Goal: Task Accomplishment & Management: Use online tool/utility

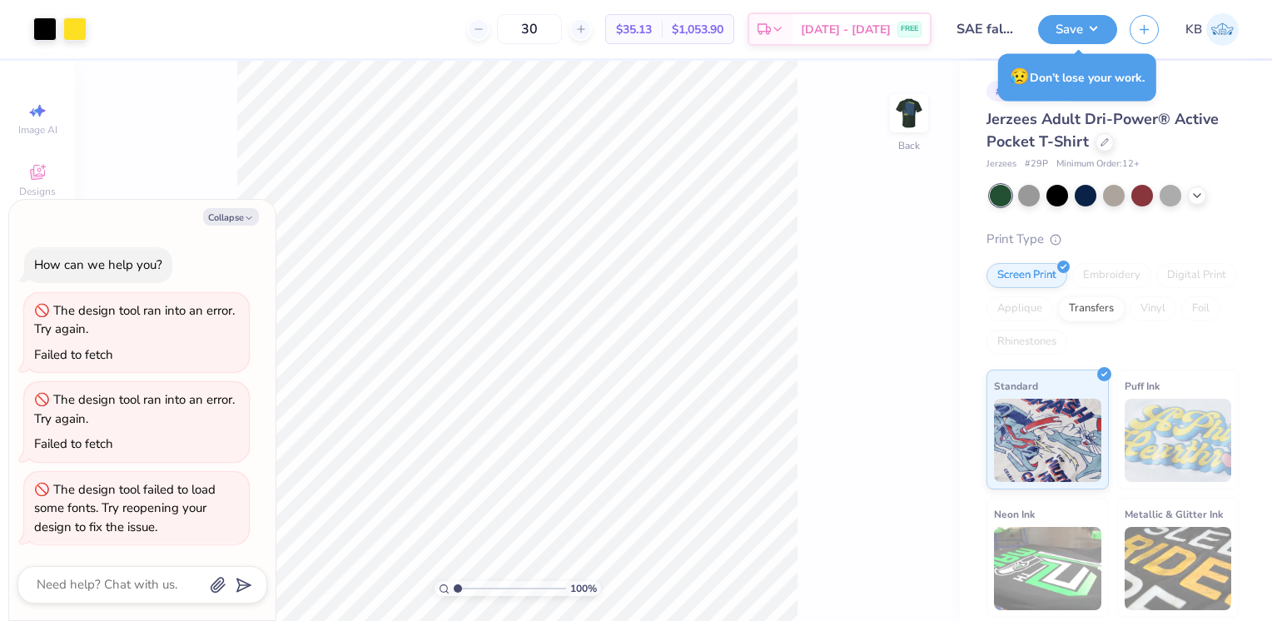
click at [959, 85] on div "100 % Back" at bounding box center [517, 341] width 885 height 560
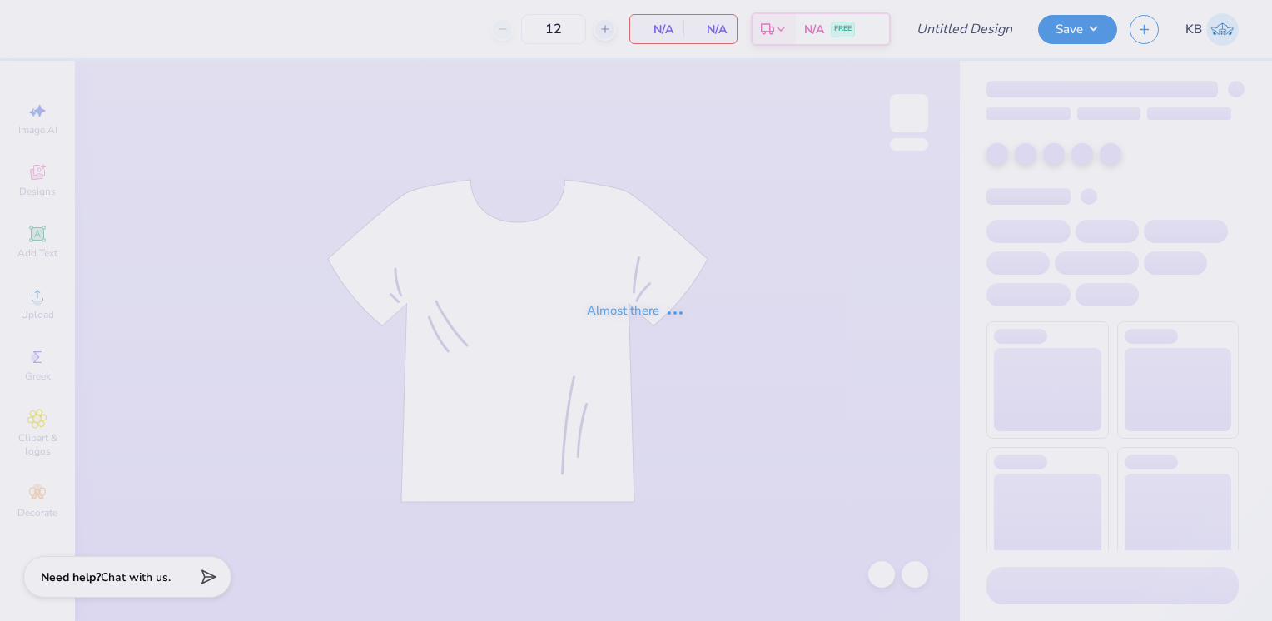
type input "SAE fall rush 2025"
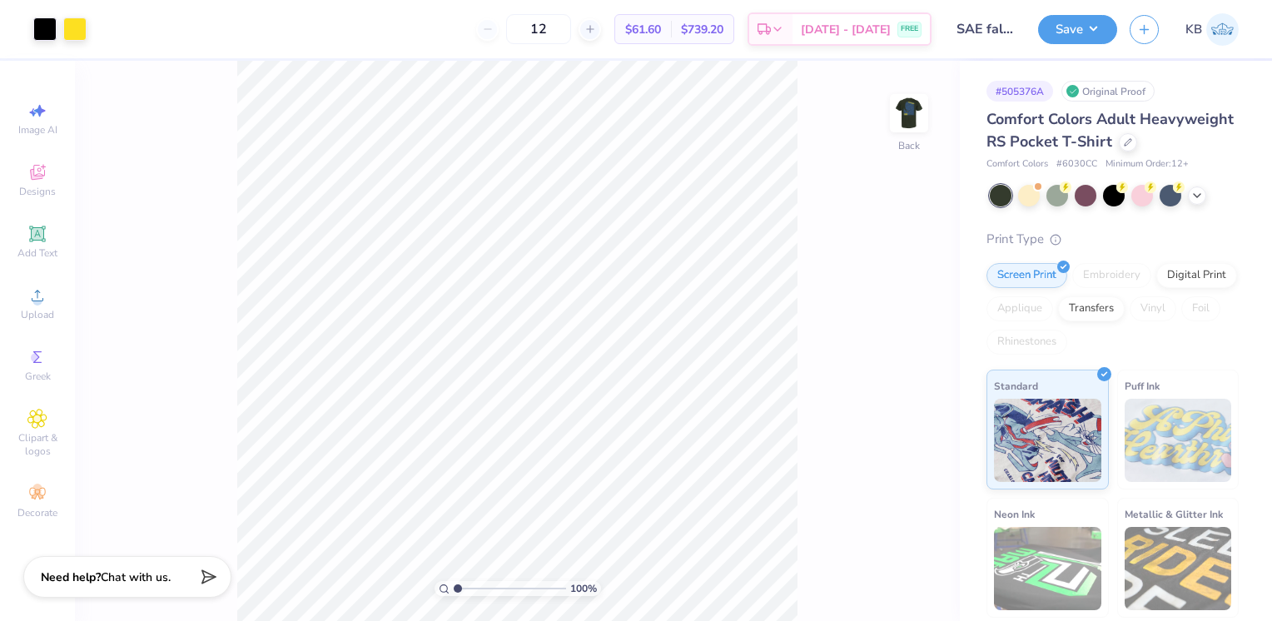
click at [1119, 152] on div at bounding box center [1128, 142] width 18 height 18
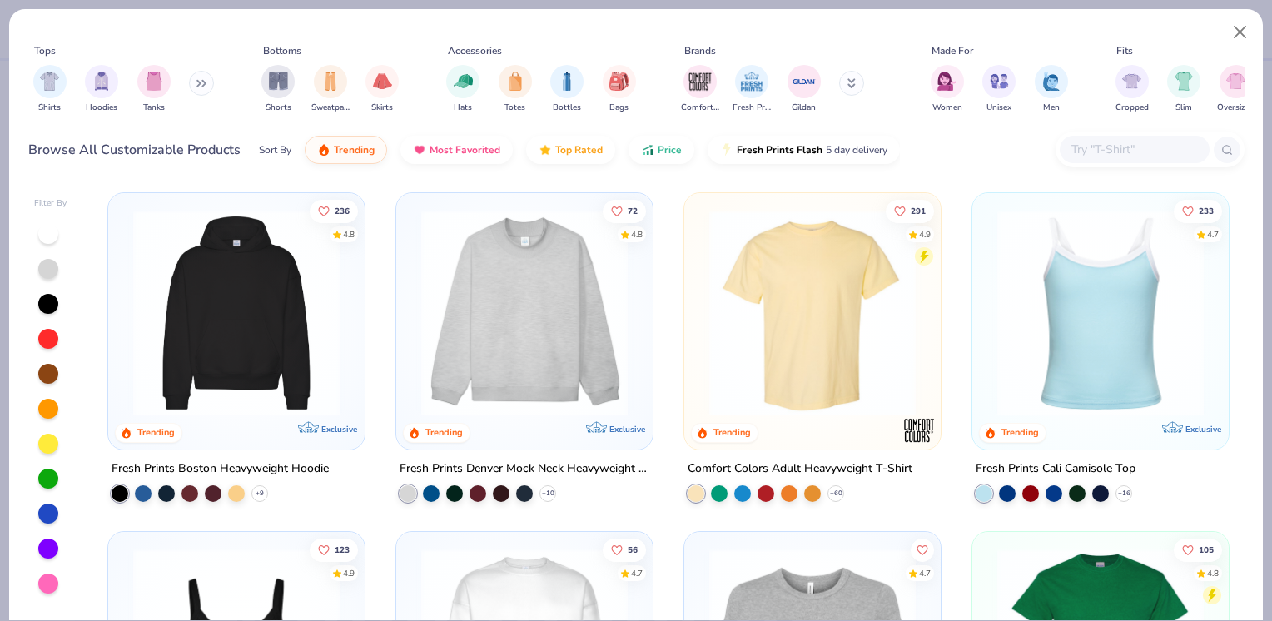
click at [844, 82] on button at bounding box center [851, 83] width 25 height 25
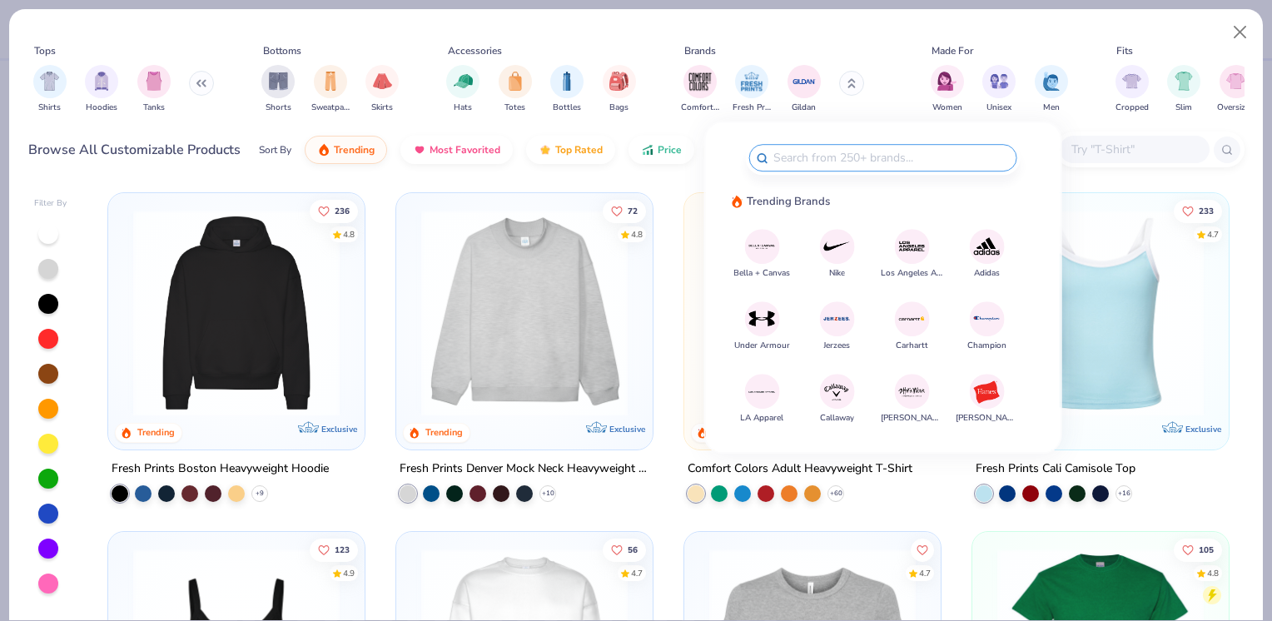
click at [763, 251] on img at bounding box center [762, 246] width 29 height 29
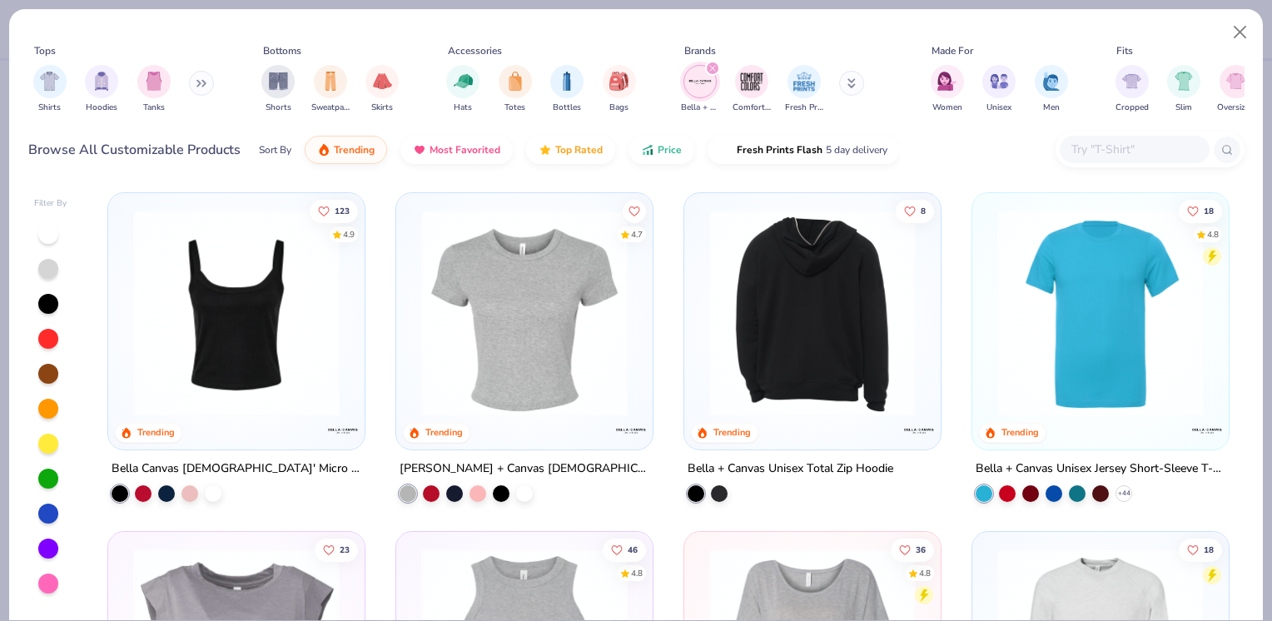
click at [1025, 271] on img at bounding box center [1100, 313] width 223 height 207
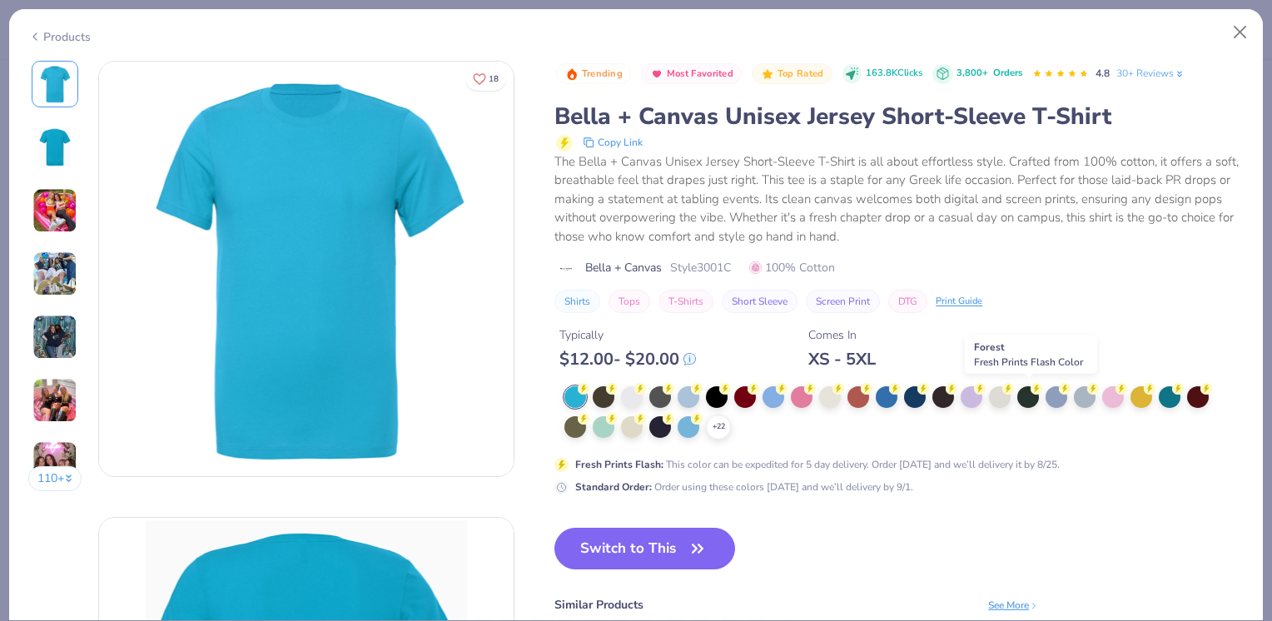
click at [1028, 397] on div at bounding box center [1029, 397] width 22 height 22
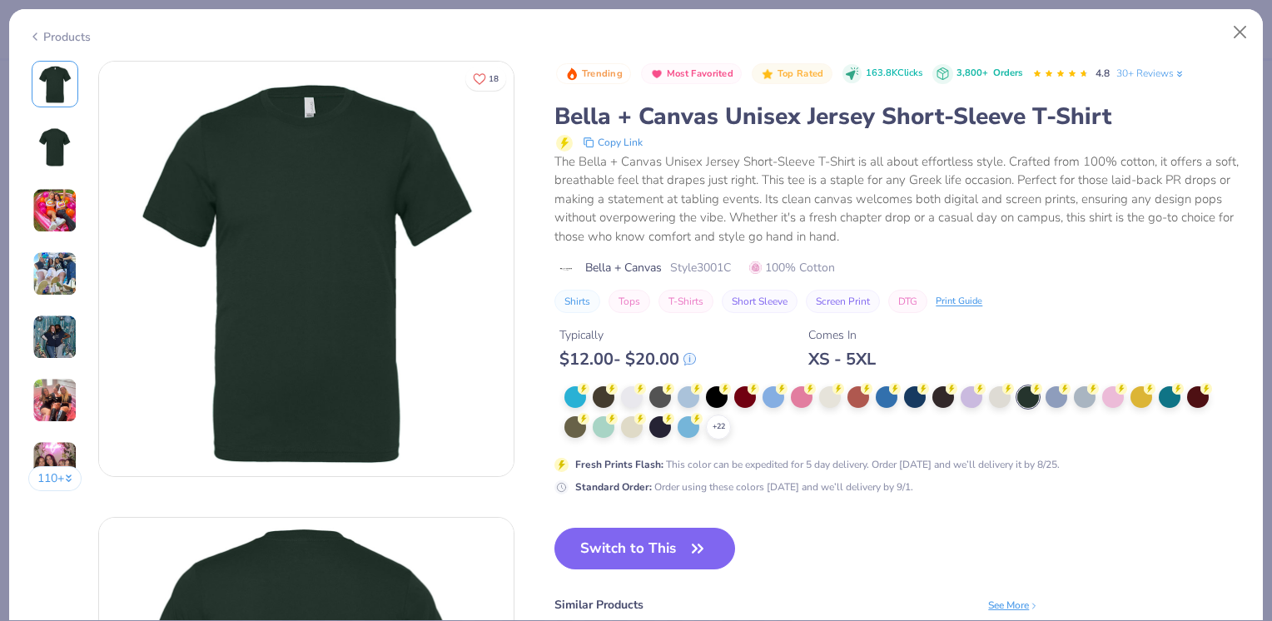
click at [629, 540] on button "Switch to This" at bounding box center [645, 549] width 181 height 42
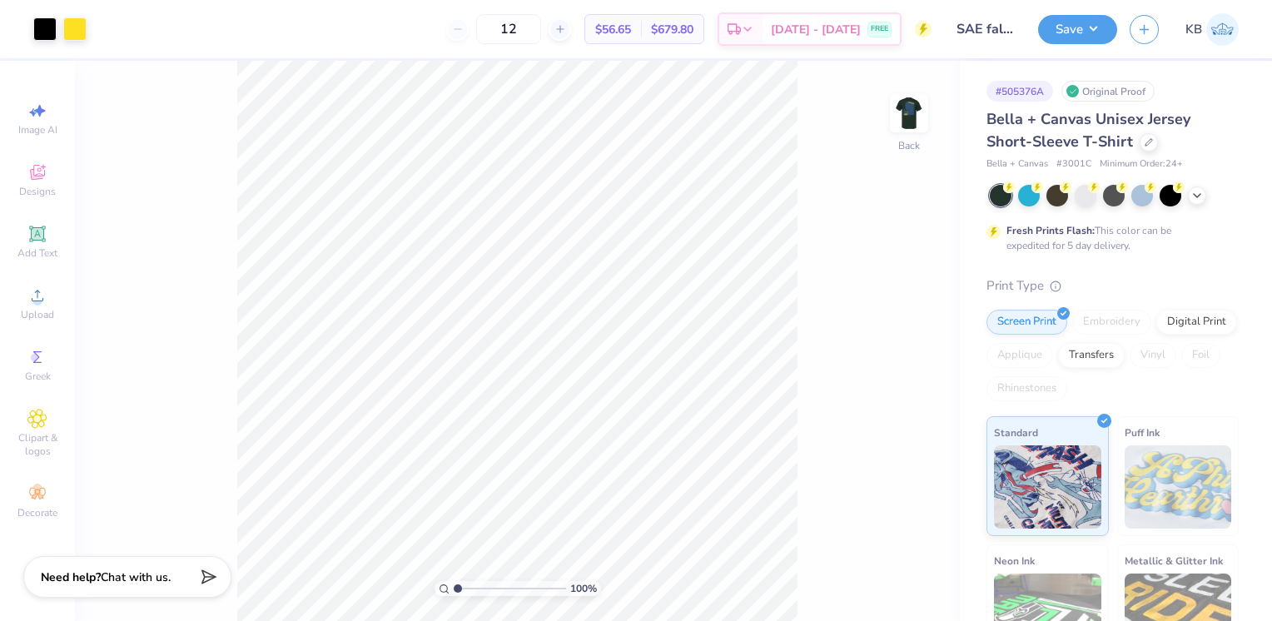
click at [893, 116] on img at bounding box center [909, 113] width 33 height 33
click at [888, 116] on div "100 % Front" at bounding box center [517, 341] width 885 height 560
click at [915, 117] on img at bounding box center [909, 113] width 33 height 33
click at [534, 22] on input "12" at bounding box center [508, 29] width 65 height 30
type input "1"
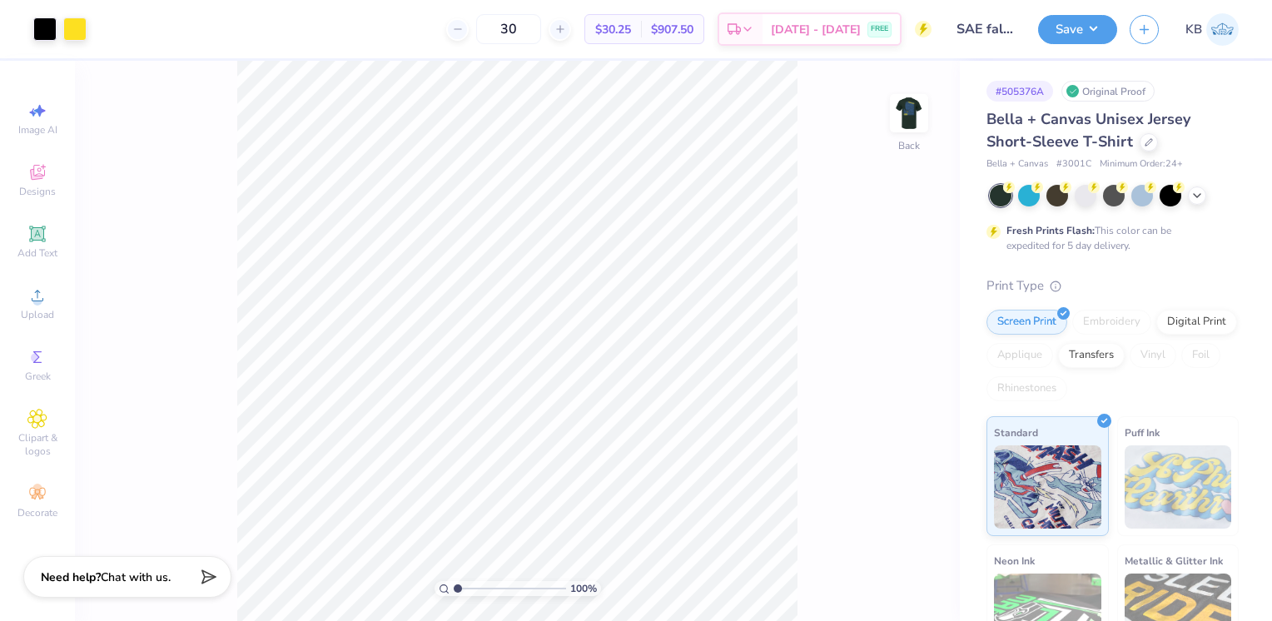
type input "30"
click at [1060, 32] on button "Save" at bounding box center [1077, 29] width 79 height 29
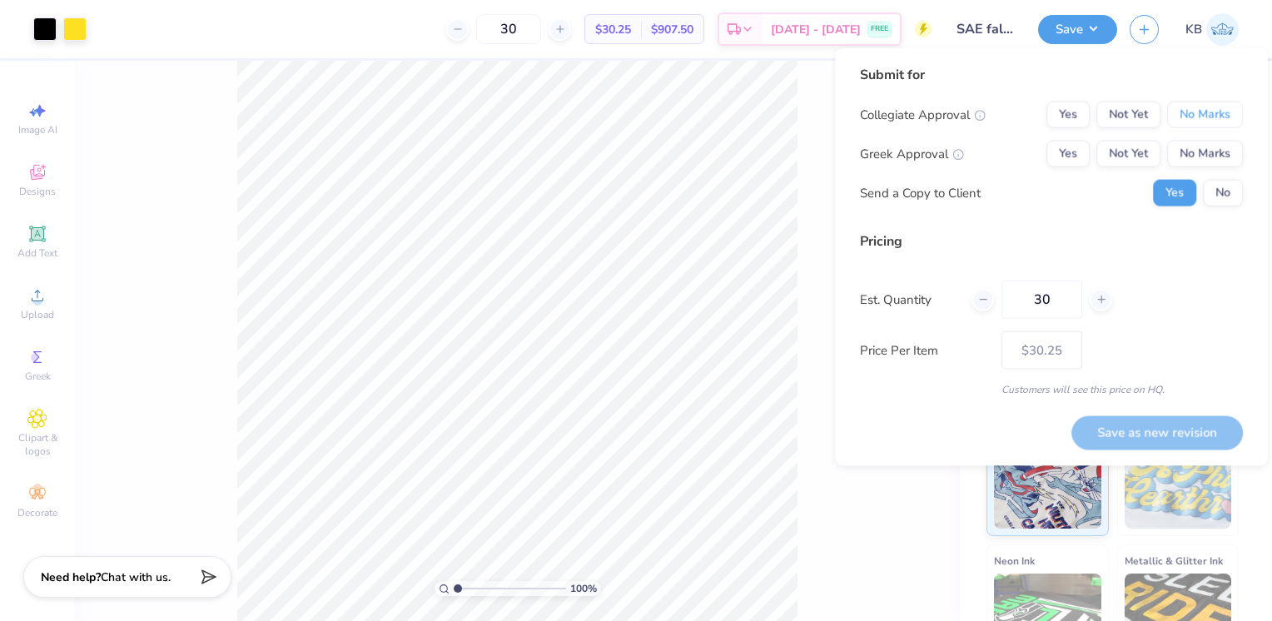
click at [1174, 118] on button "No Marks" at bounding box center [1206, 115] width 76 height 27
click at [1048, 157] on button "Yes" at bounding box center [1068, 154] width 43 height 27
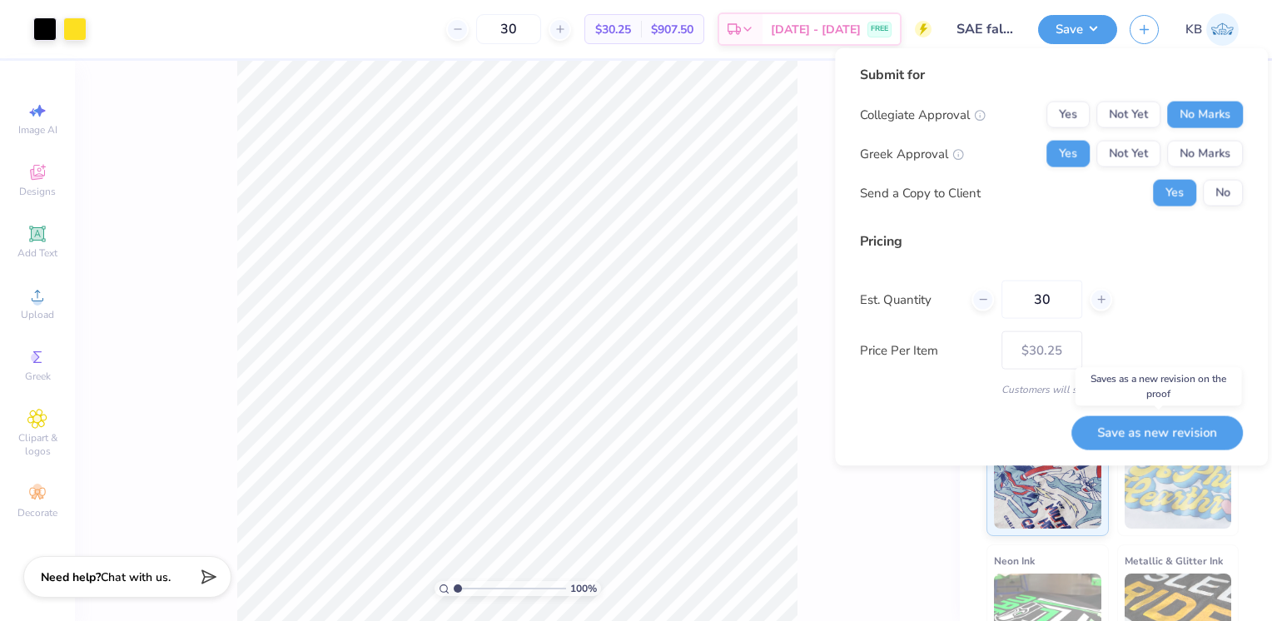
click at [1164, 434] on button "Save as new revision" at bounding box center [1158, 432] width 172 height 33
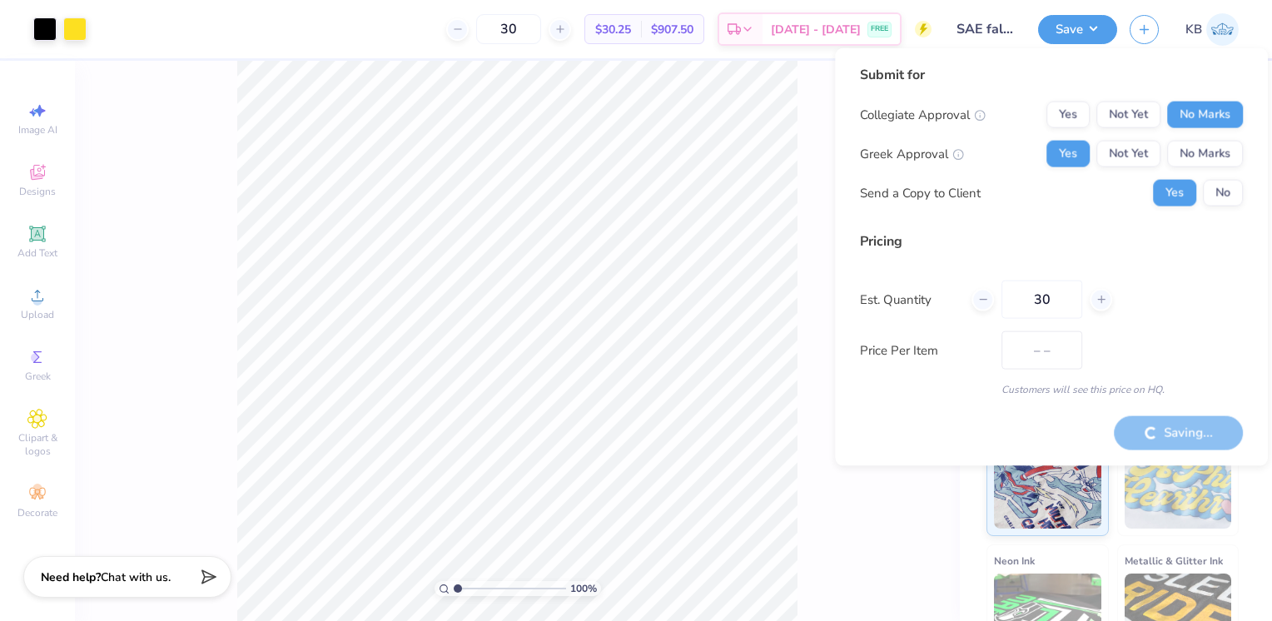
type input "$30.25"
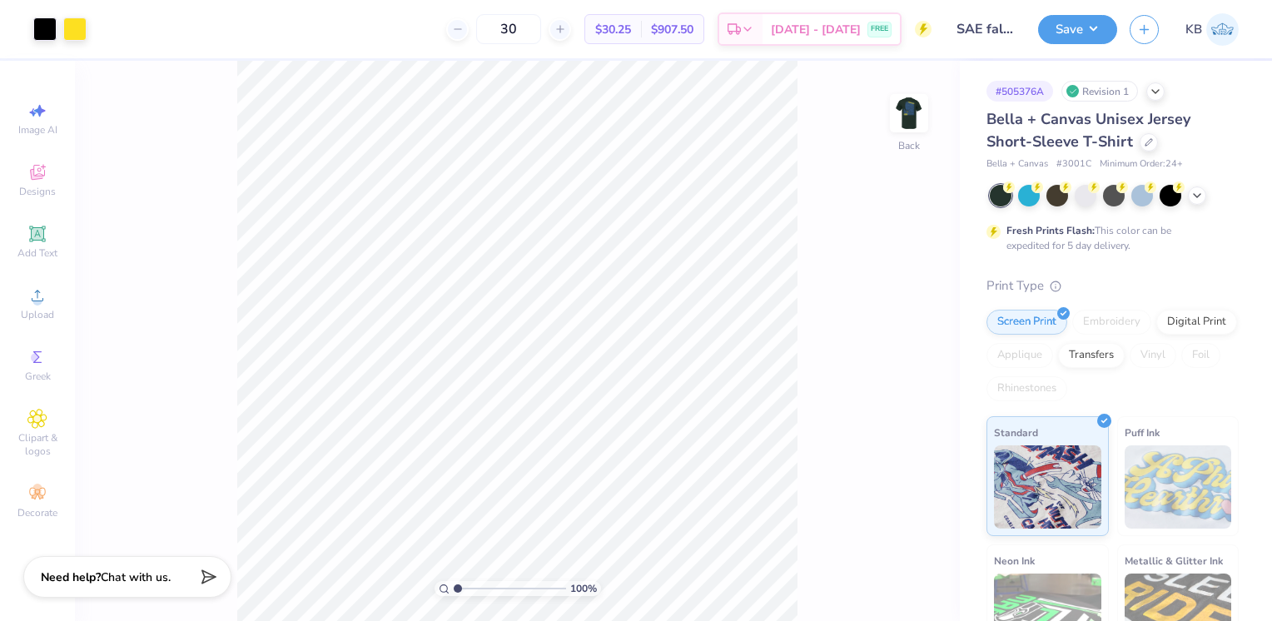
click at [1196, 197] on icon at bounding box center [1197, 195] width 13 height 13
